Goal: Task Accomplishment & Management: Manage account settings

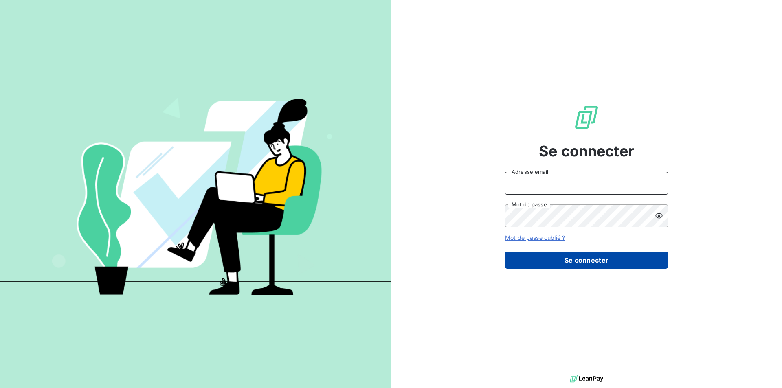
type input "[PERSON_NAME][EMAIL_ADDRESS][DOMAIN_NAME]"
click at [591, 261] on button "Se connecter" at bounding box center [586, 260] width 163 height 17
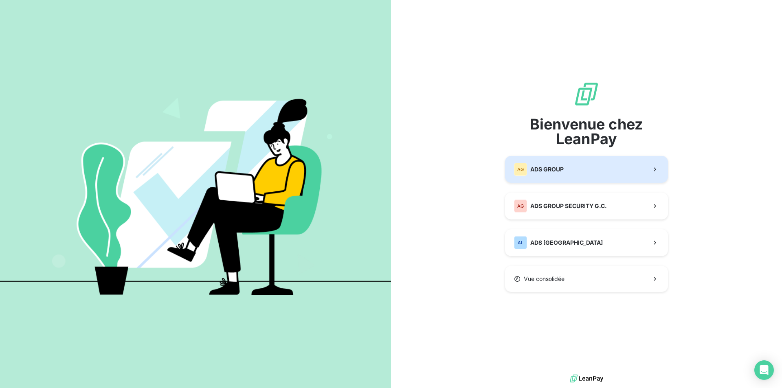
click at [573, 171] on button "AG ADS GROUP" at bounding box center [586, 169] width 163 height 27
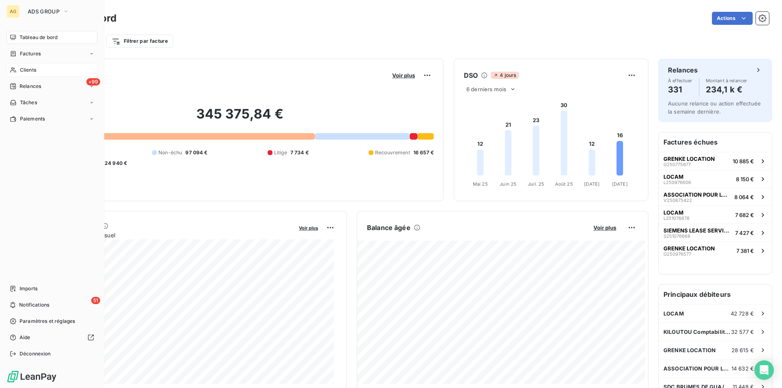
click at [22, 70] on span "Clients" at bounding box center [28, 69] width 16 height 7
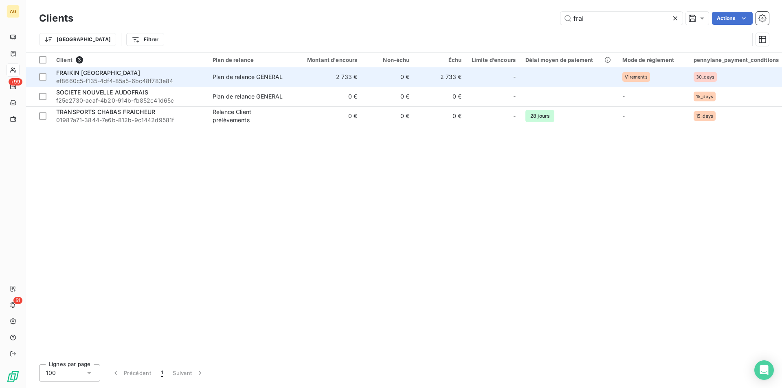
type input "frai"
click at [114, 73] on div "FRAIKIN [GEOGRAPHIC_DATA]" at bounding box center [129, 73] width 147 height 8
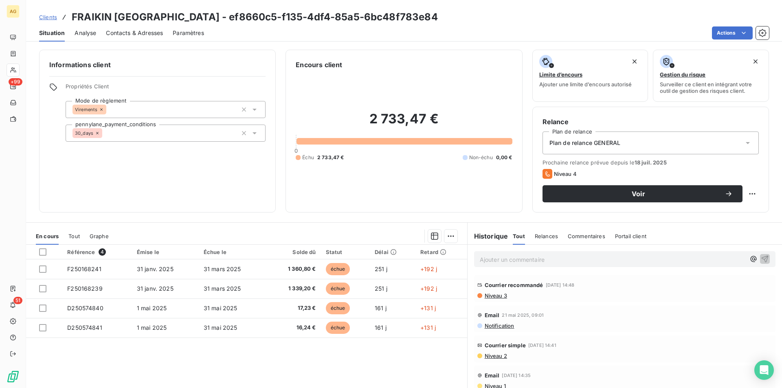
click at [673, 142] on div "Plan de relance GENERAL" at bounding box center [651, 143] width 216 height 23
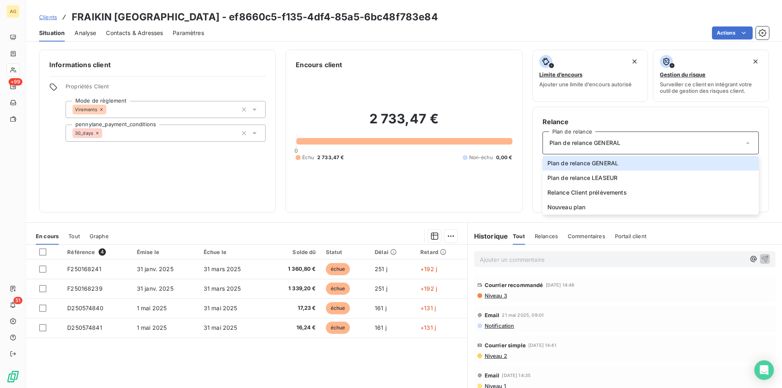
click at [605, 140] on span "Plan de relance GENERAL" at bounding box center [585, 143] width 71 height 8
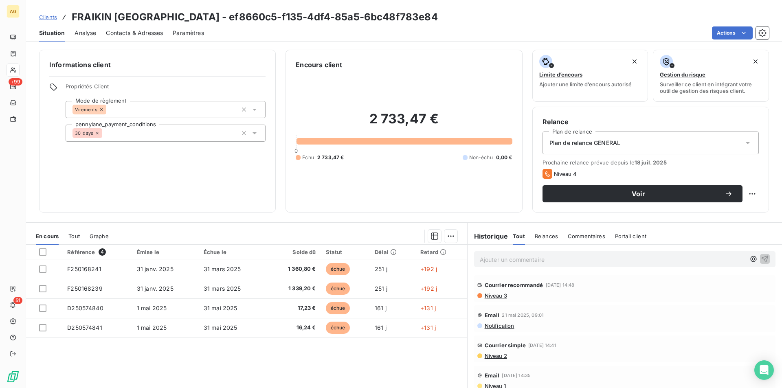
click at [632, 140] on div "Plan de relance GENERAL" at bounding box center [651, 143] width 216 height 23
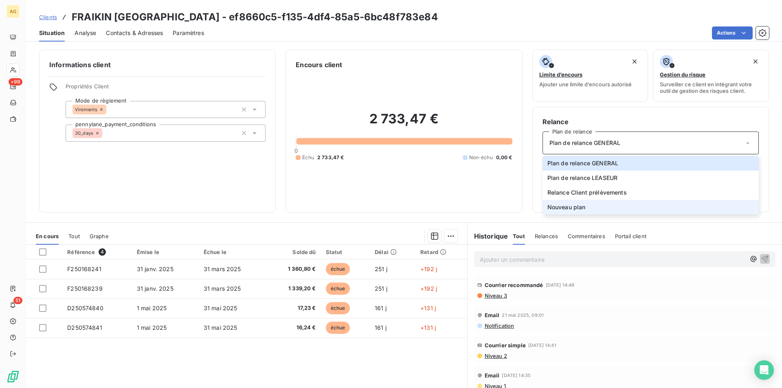
click at [564, 207] on span "Nouveau plan" at bounding box center [567, 207] width 38 height 8
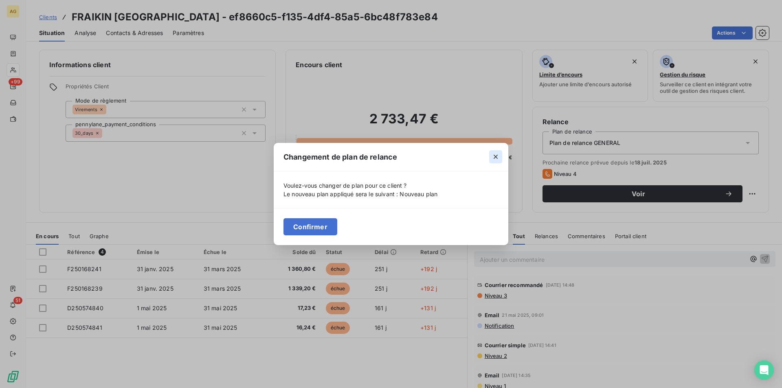
click at [495, 158] on icon "button" at bounding box center [496, 157] width 8 height 8
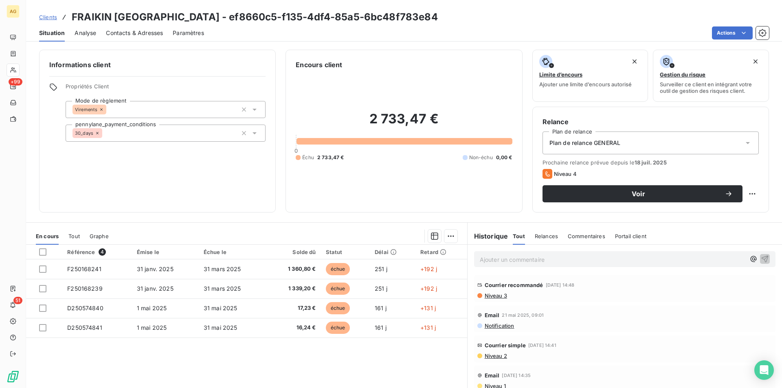
click at [186, 27] on div "Paramètres" at bounding box center [188, 32] width 31 height 17
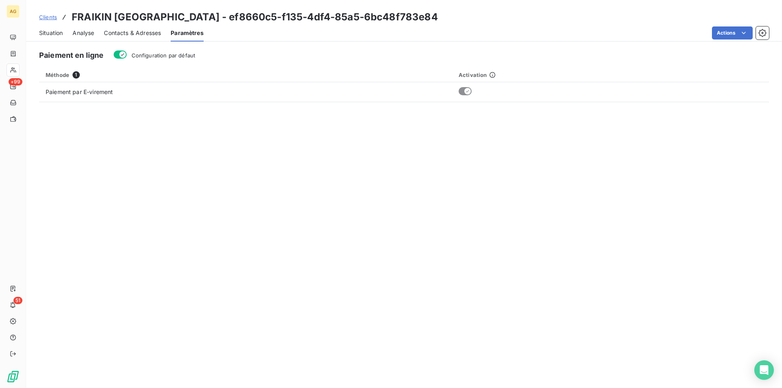
click at [130, 33] on span "Contacts & Adresses" at bounding box center [132, 33] width 57 height 8
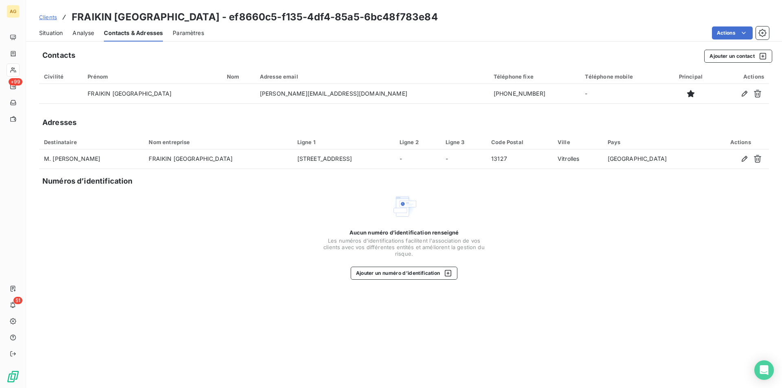
click at [84, 32] on span "Analyse" at bounding box center [84, 33] width 22 height 8
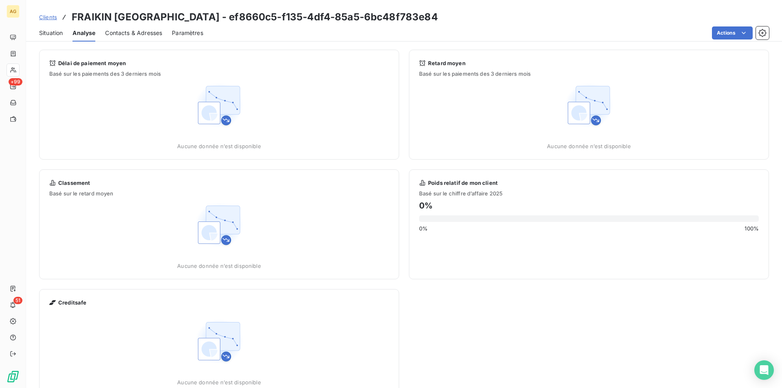
click at [48, 33] on span "Situation" at bounding box center [51, 33] width 24 height 8
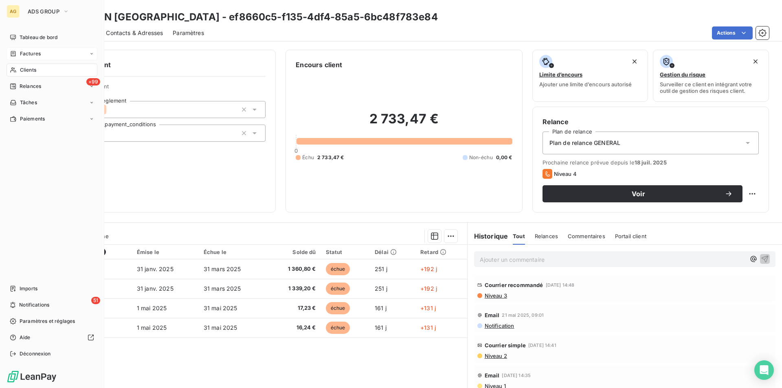
click at [36, 50] on span "Factures" at bounding box center [30, 53] width 21 height 7
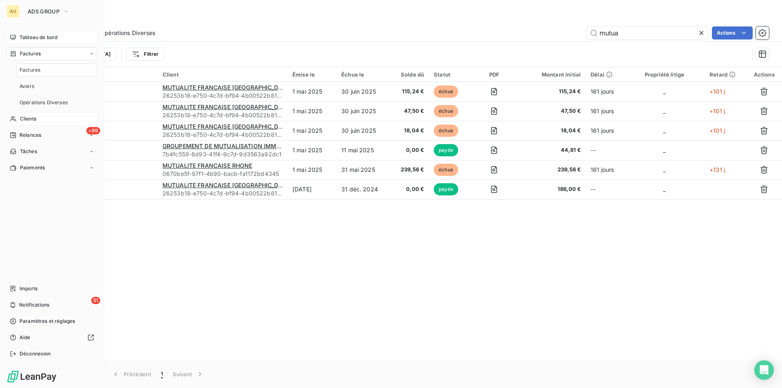
click at [41, 37] on span "Tableau de bord" at bounding box center [39, 37] width 38 height 7
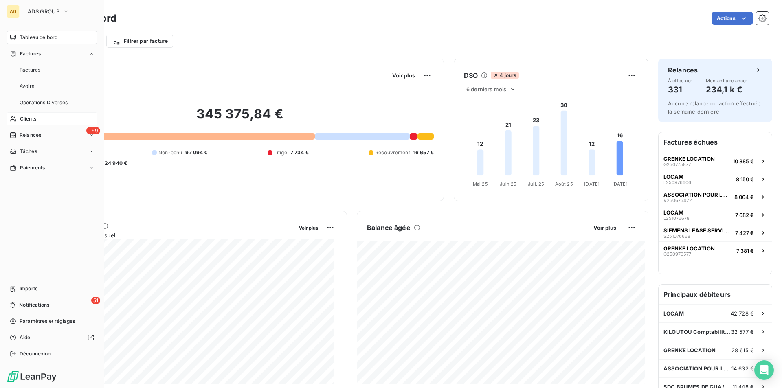
click at [26, 119] on span "Clients" at bounding box center [28, 118] width 16 height 7
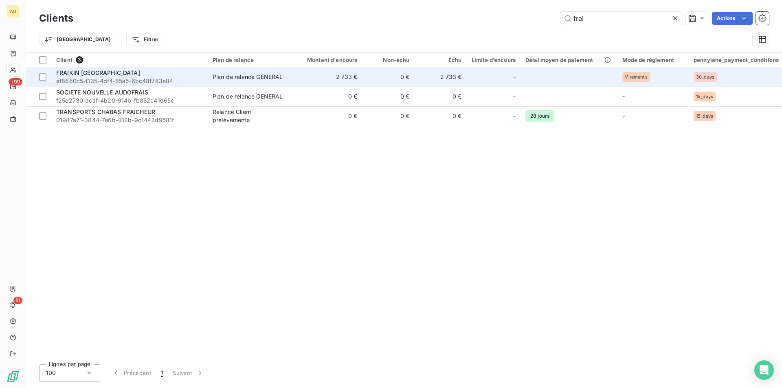
click at [100, 72] on span "FRAIKIN [GEOGRAPHIC_DATA]" at bounding box center [98, 72] width 84 height 7
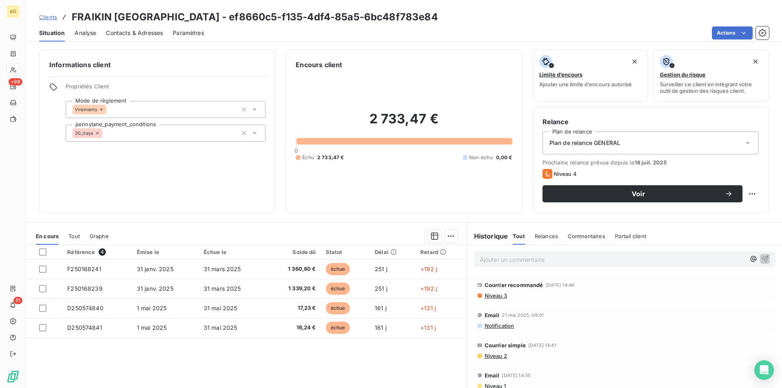
click at [536, 237] on span "Relances" at bounding box center [546, 236] width 23 height 7
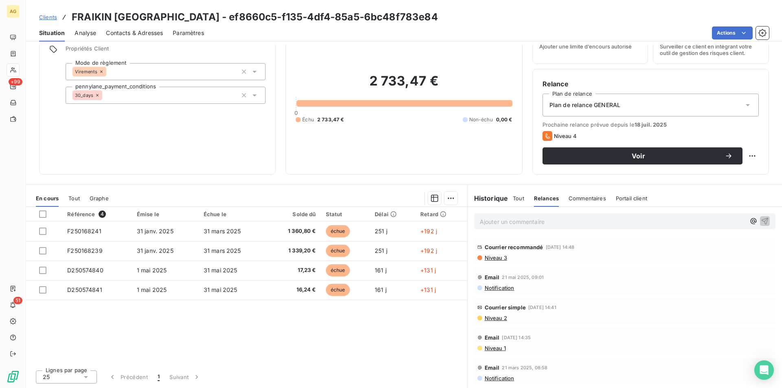
click at [399, 334] on div "Référence 4 Émise le Échue le Solde dû Statut Délai Retard F250168241 [DATE] [D…" at bounding box center [246, 285] width 441 height 157
